Goal: Information Seeking & Learning: Understand process/instructions

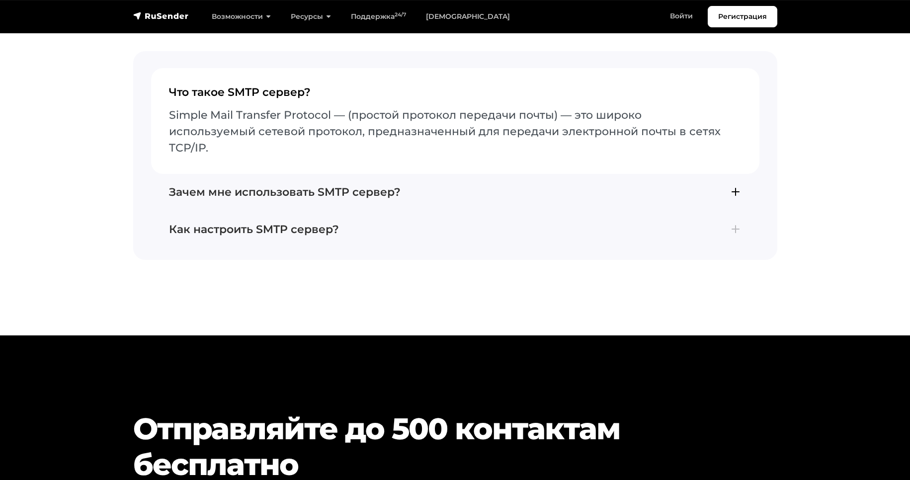
scroll to position [3162, 0]
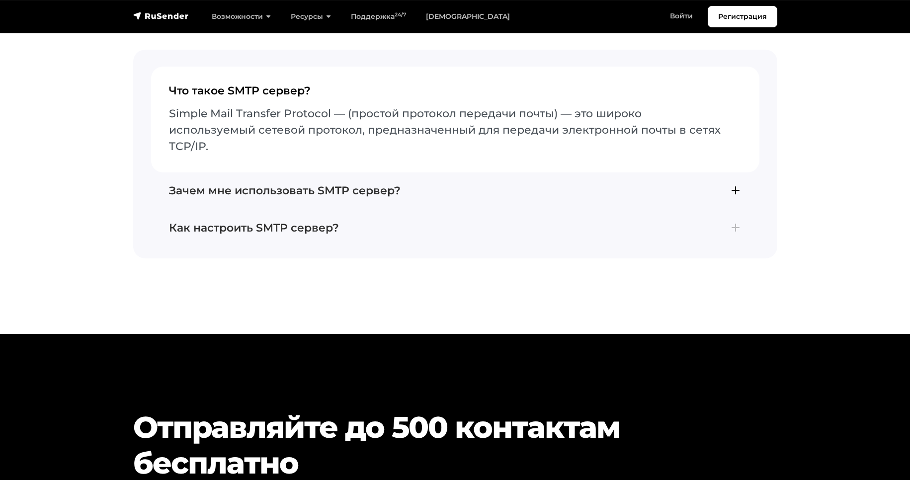
click at [395, 184] on h4 "Зачем мне использовать SMTP сервер?" at bounding box center [455, 190] width 573 height 13
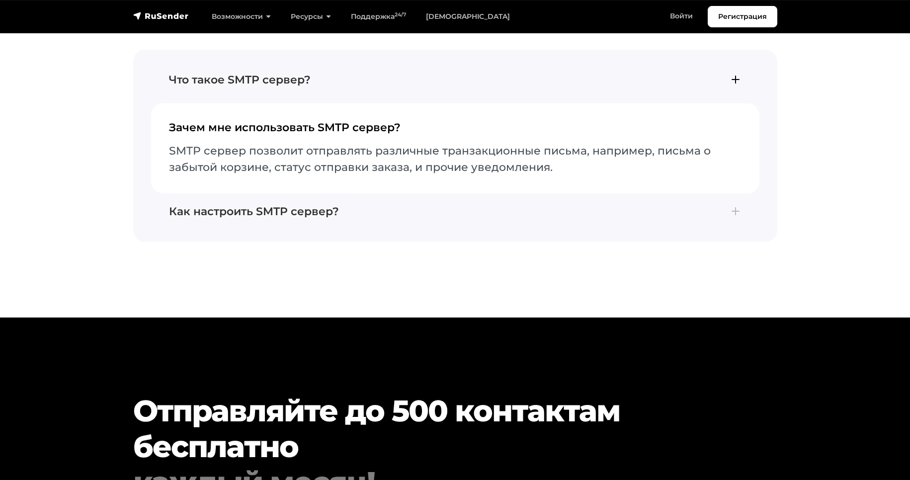
click at [333, 84] on h4 "Что такое SMTP сервер?" at bounding box center [455, 80] width 573 height 13
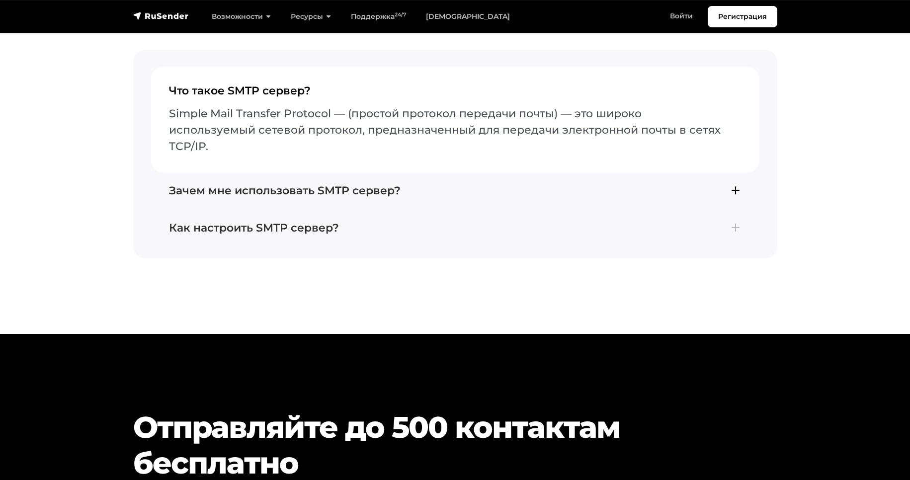
click at [373, 182] on button "Зачем мне использовать SMTP сервер? SMTP сервер позволит отправлять различные т…" at bounding box center [455, 191] width 609 height 37
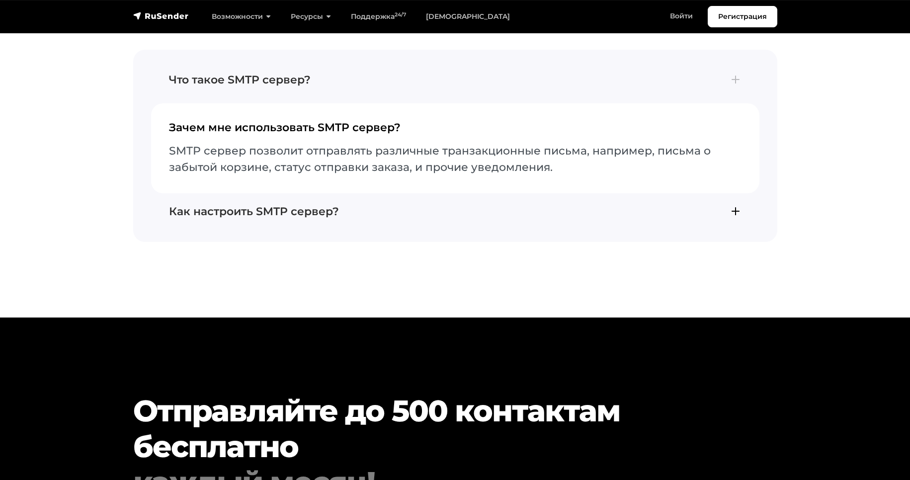
click at [349, 207] on h4 "Как настроить SMTP сервер?" at bounding box center [455, 211] width 573 height 13
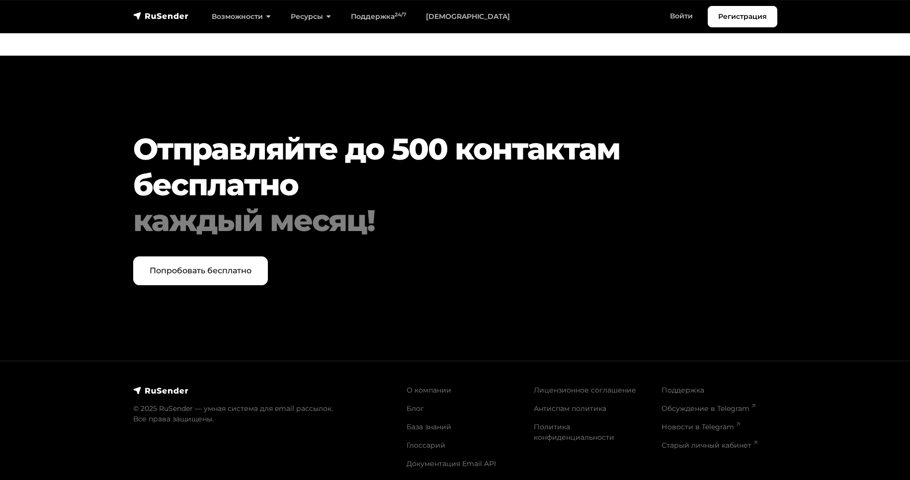
scroll to position [3433, 0]
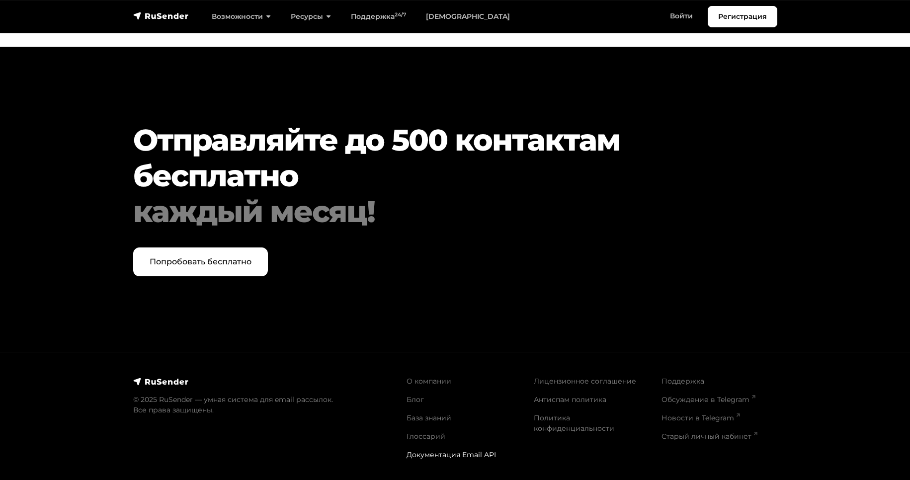
click at [456, 458] on link "Документация Email API" at bounding box center [451, 454] width 89 height 9
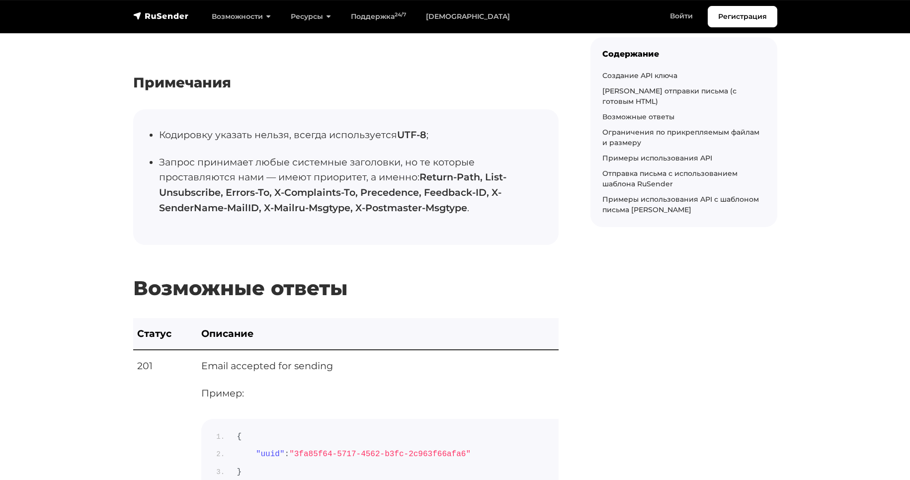
scroll to position [2088, 0]
click at [521, 244] on ul "Кодировку указать нельзя, всегда используется UTF-8 ; Запрос принимает любые си…" at bounding box center [346, 177] width 426 height 136
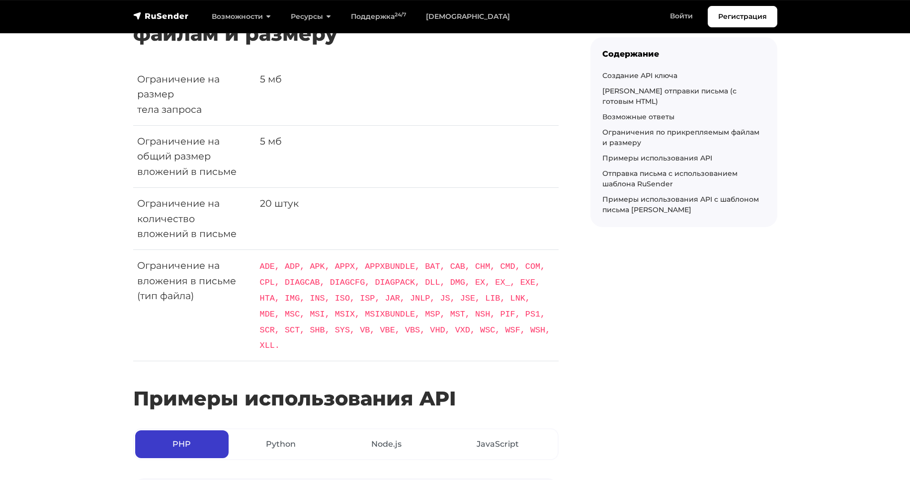
scroll to position [3460, 0]
